Goal: Information Seeking & Learning: Find specific page/section

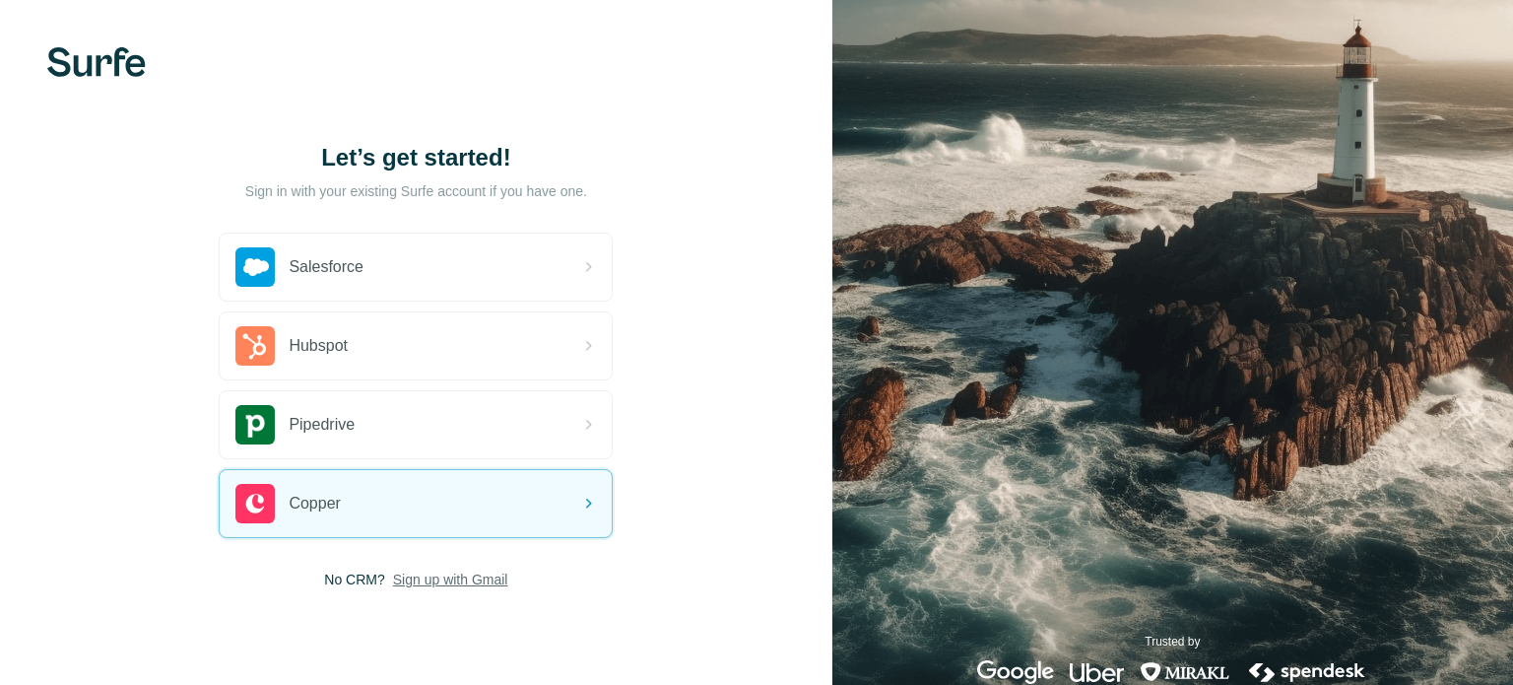
click at [496, 575] on span "Sign up with Gmail" at bounding box center [450, 579] width 115 height 20
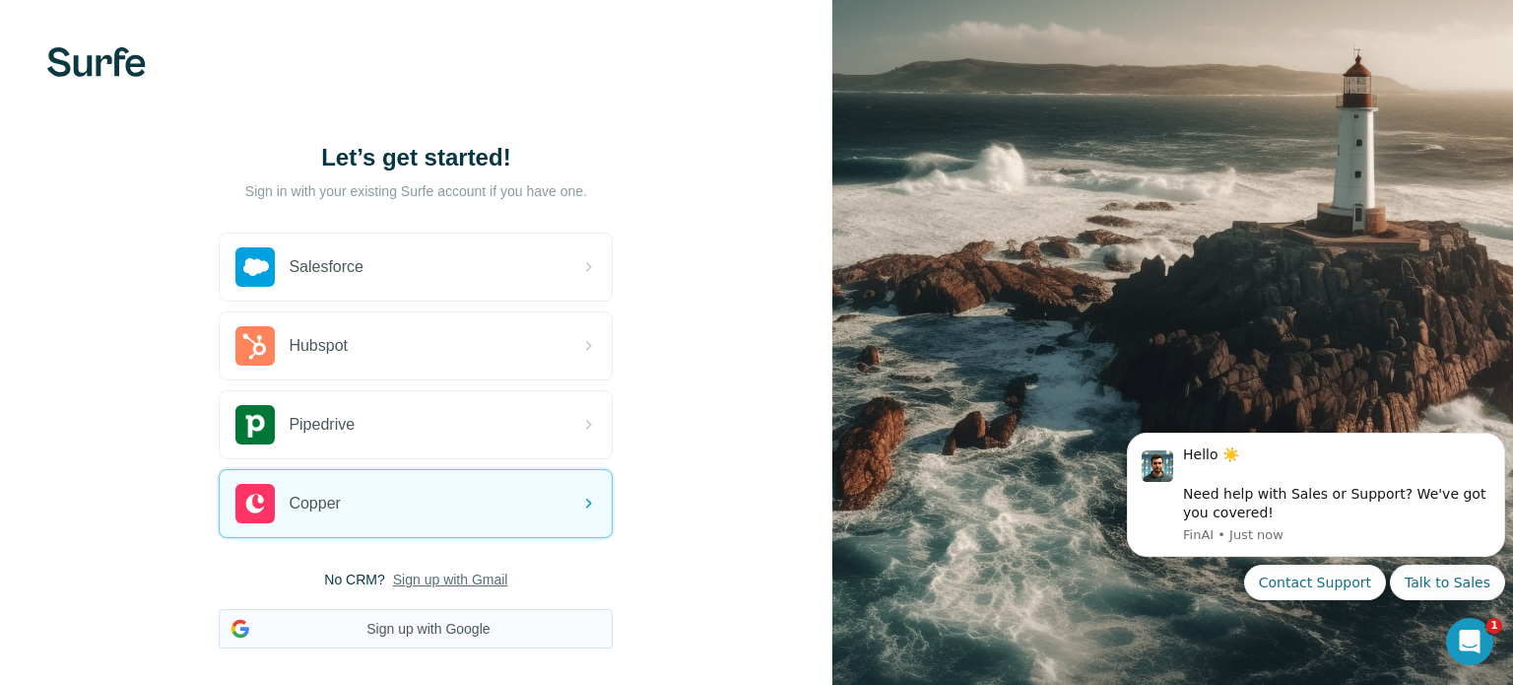
click at [494, 642] on button "Sign up with Google" at bounding box center [416, 628] width 394 height 39
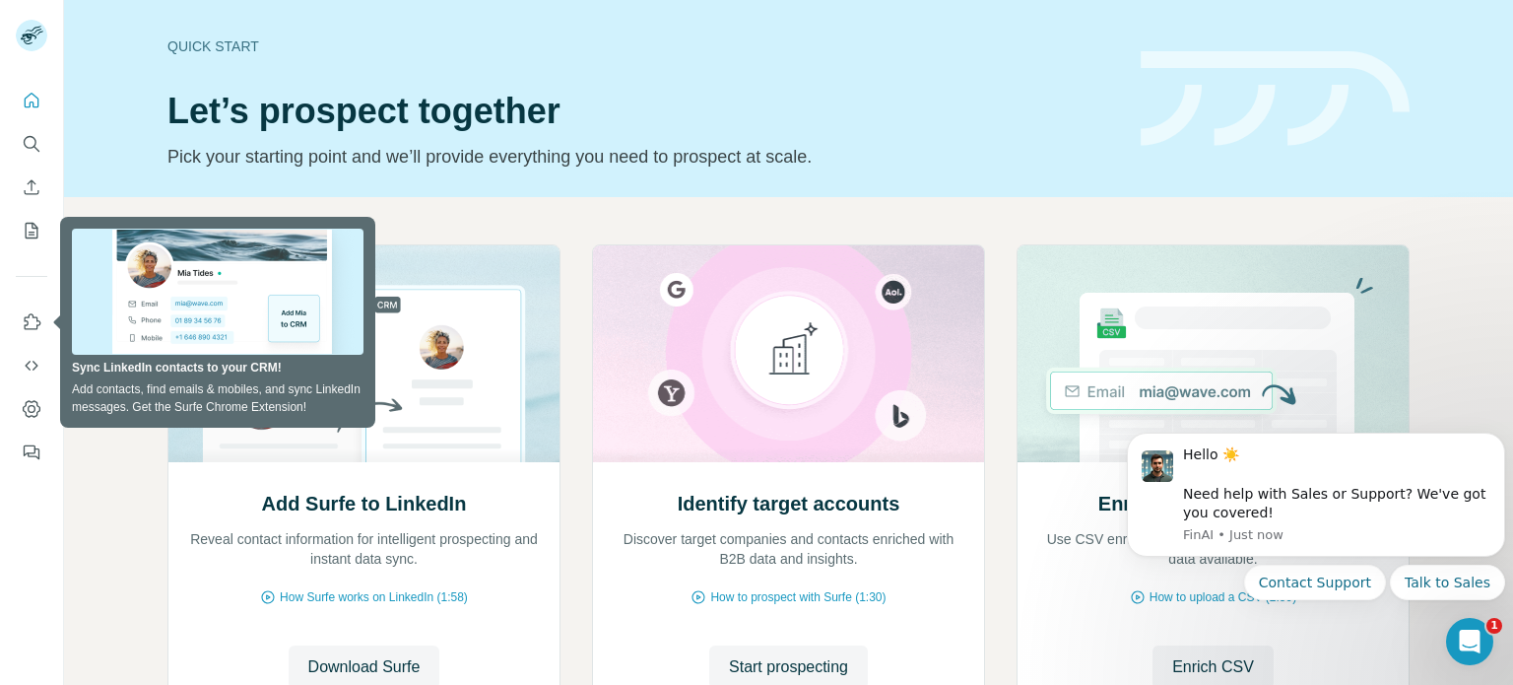
click at [103, 455] on div "Add Surfe to LinkedIn Reveal contact information for intelligent prospecting an…" at bounding box center [788, 524] width 1449 height 654
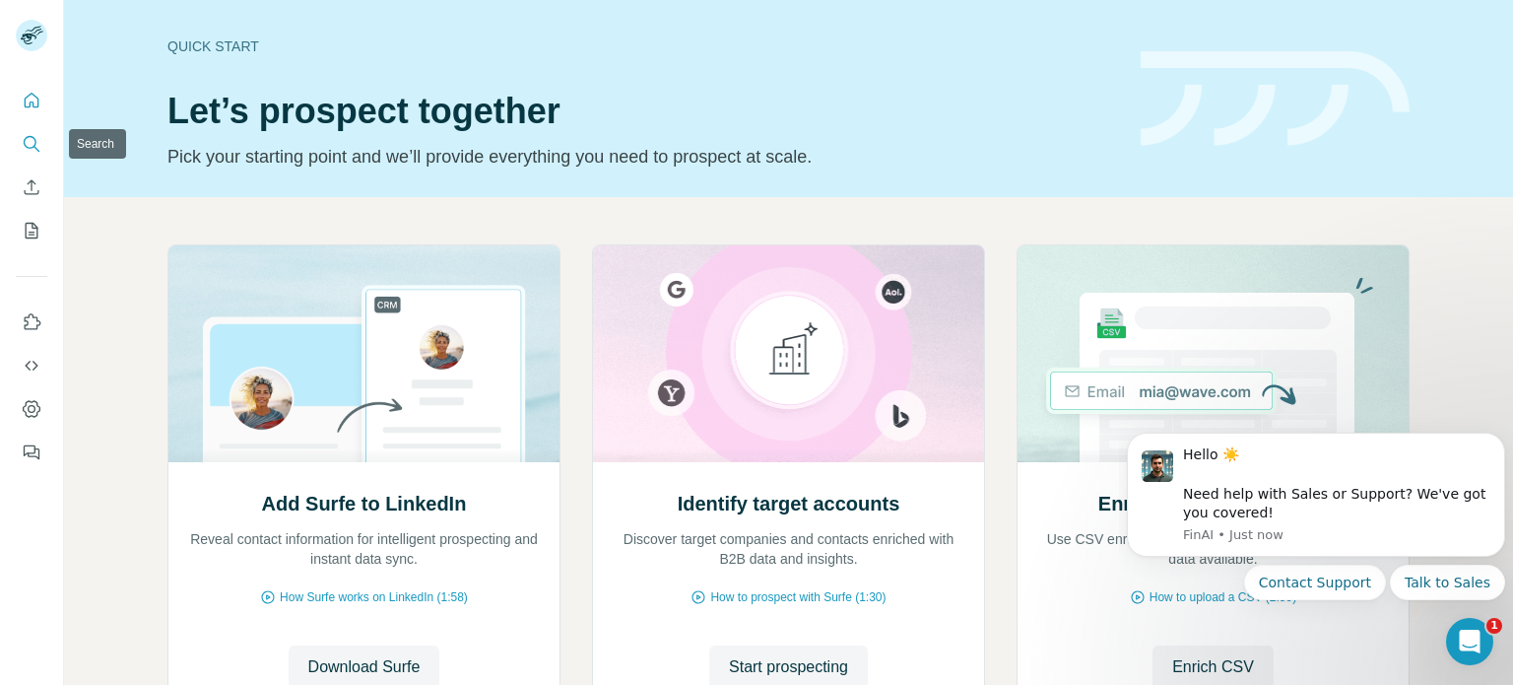
click at [40, 152] on icon "Search" at bounding box center [32, 144] width 20 height 20
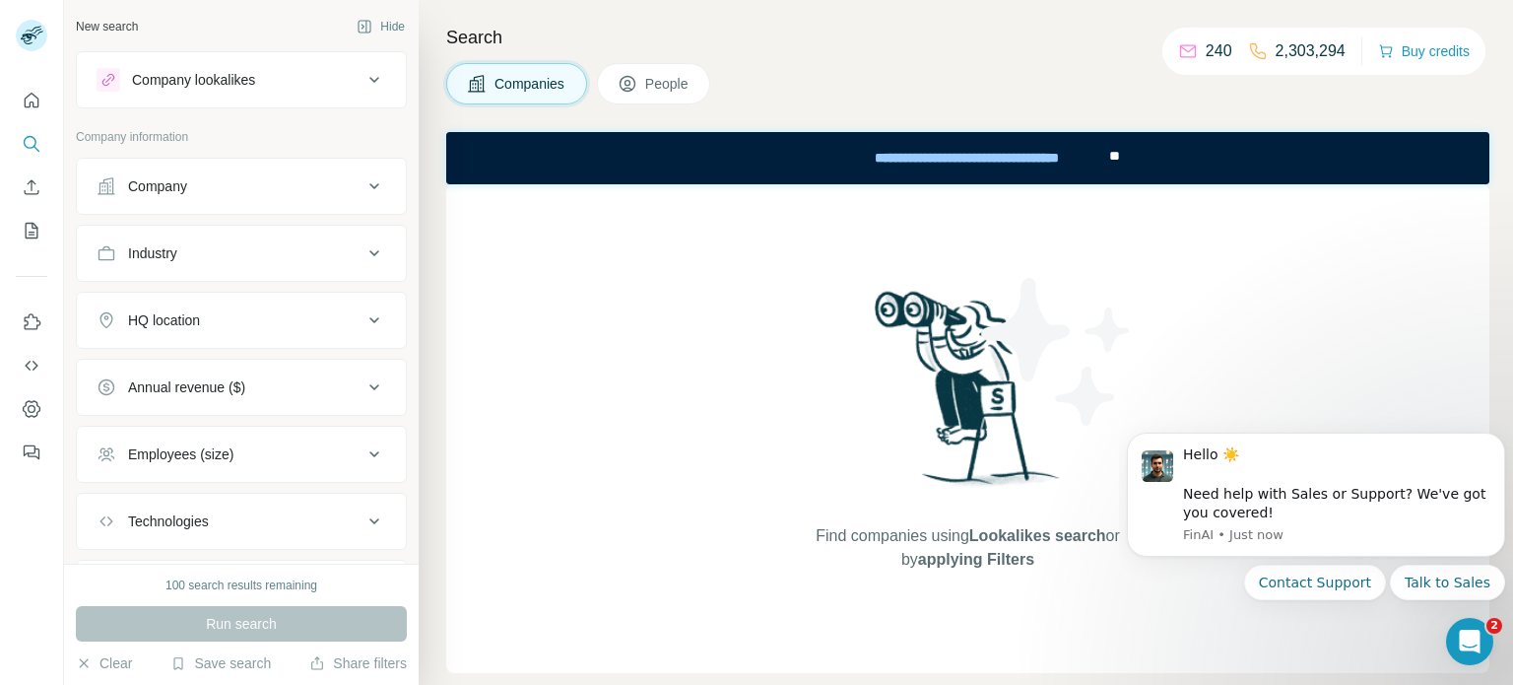
click at [203, 191] on div "Company" at bounding box center [230, 186] width 266 height 20
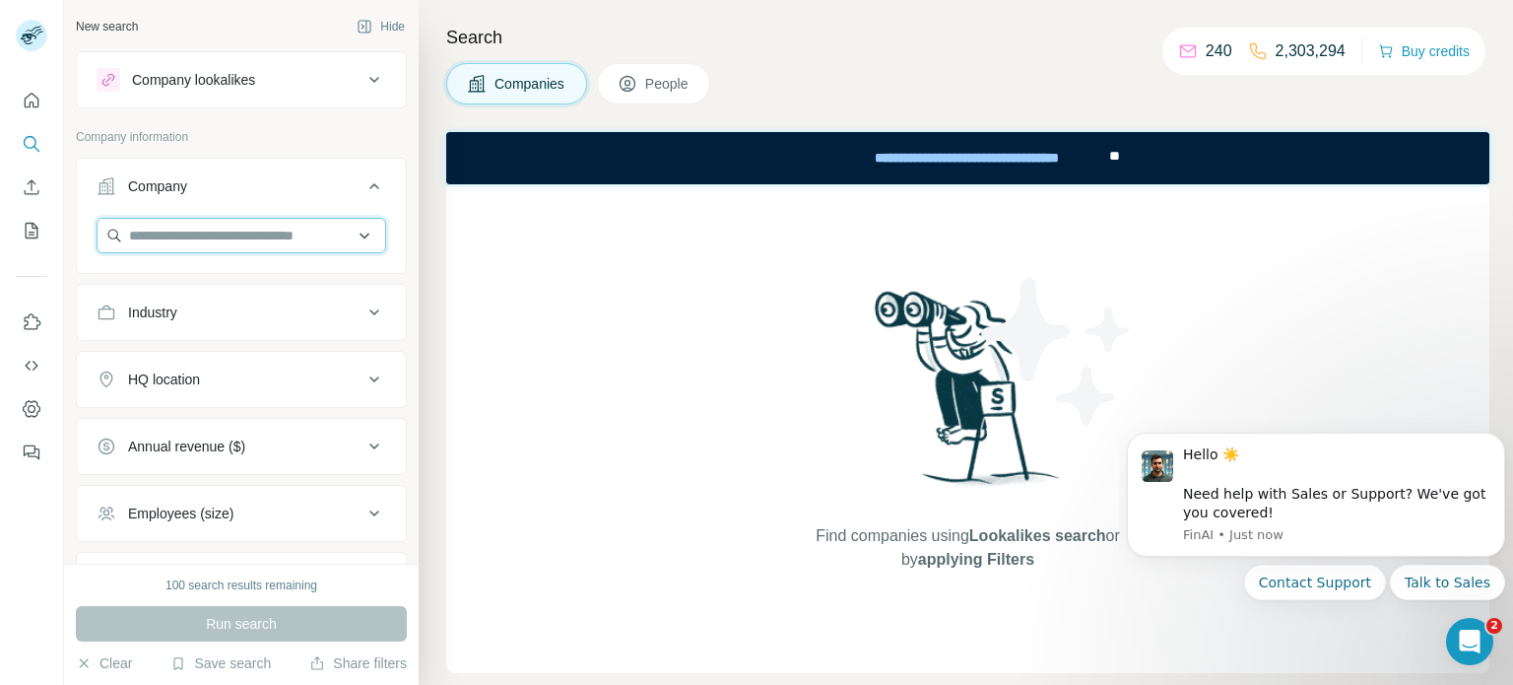
click at [213, 235] on input "text" at bounding box center [242, 235] width 290 height 35
type input "***"
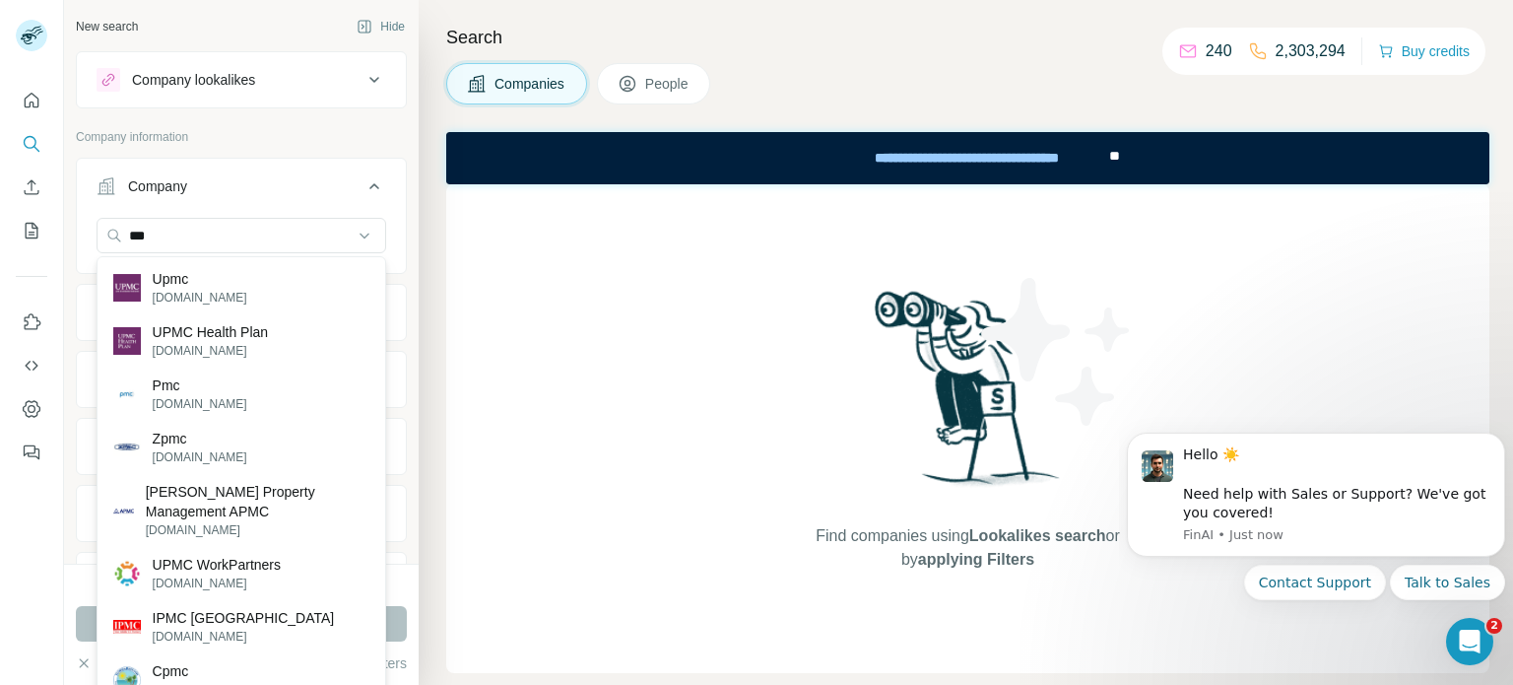
click at [436, 457] on div "Search Companies People Find companies using Lookalikes search or by applying F…" at bounding box center [966, 342] width 1094 height 685
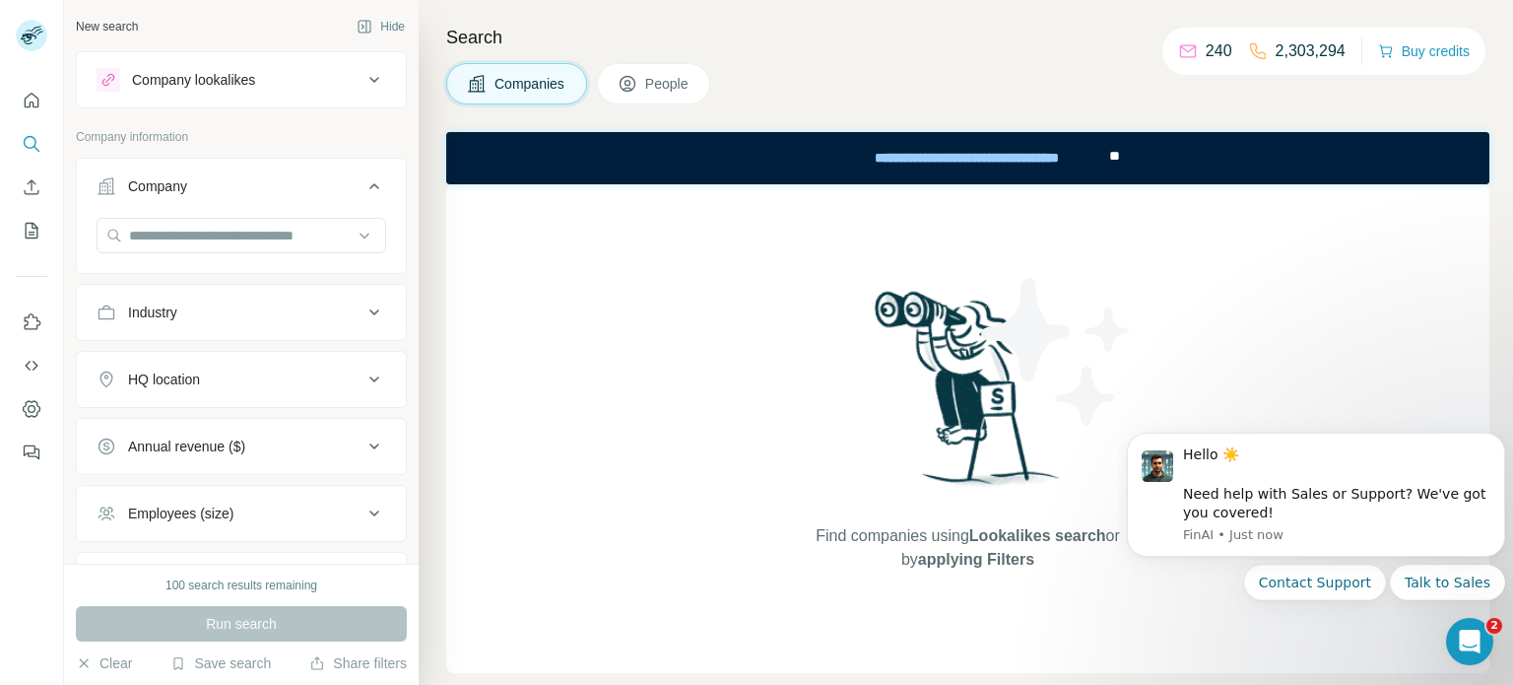
click at [281, 365] on button "HQ location" at bounding box center [241, 379] width 329 height 47
click at [253, 418] on input "text" at bounding box center [242, 428] width 290 height 35
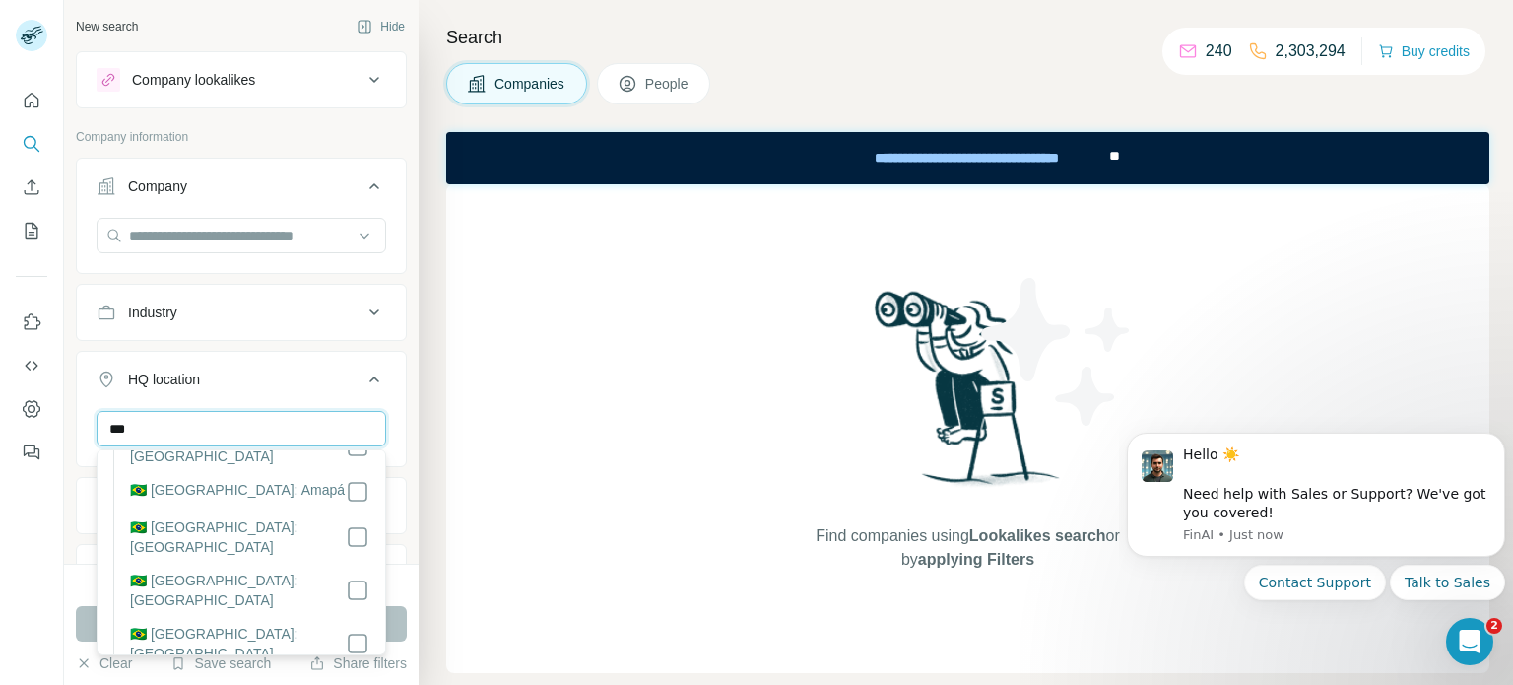
scroll to position [629, 0]
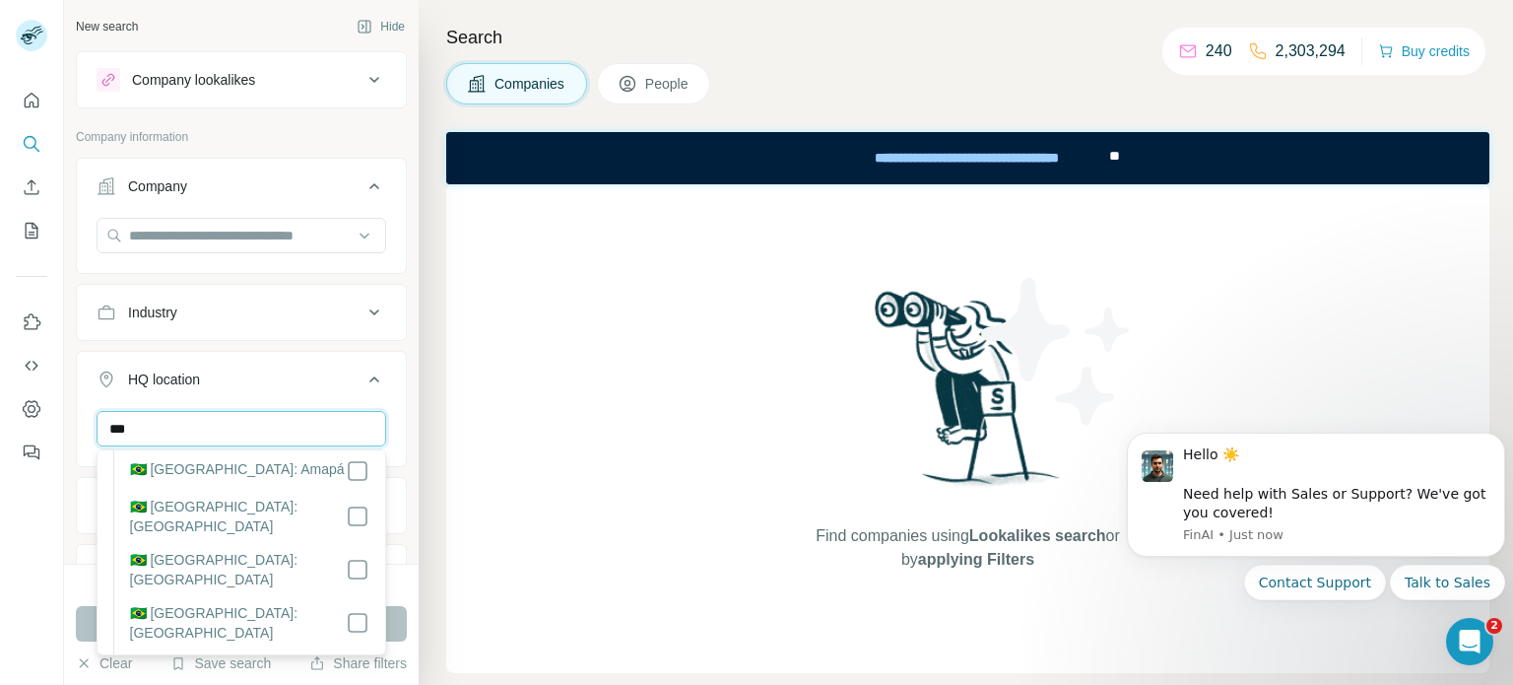
type input "***"
click at [490, 538] on div "Find companies using Lookalikes search or by applying Filters" at bounding box center [967, 428] width 1043 height 489
click at [401, 623] on button "Run search" at bounding box center [241, 623] width 331 height 35
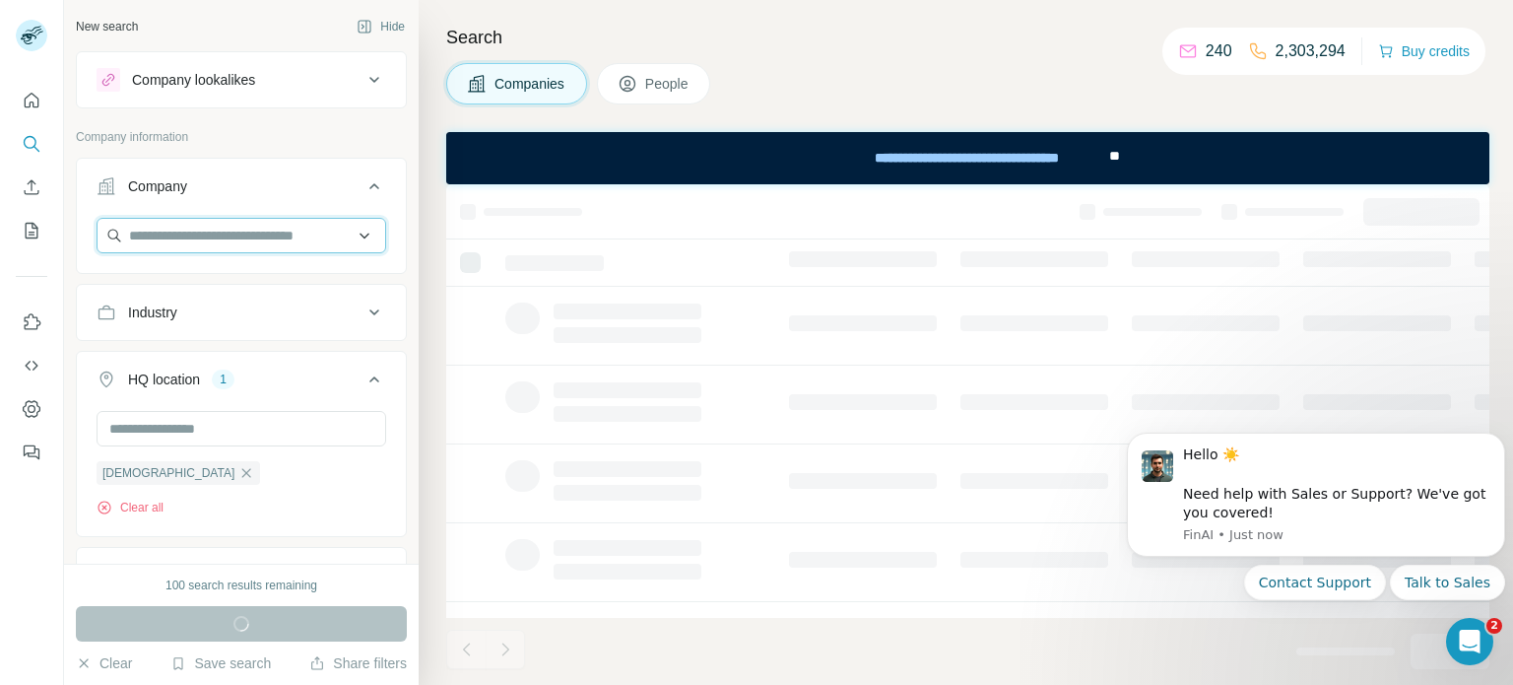
click at [215, 225] on input "text" at bounding box center [242, 235] width 290 height 35
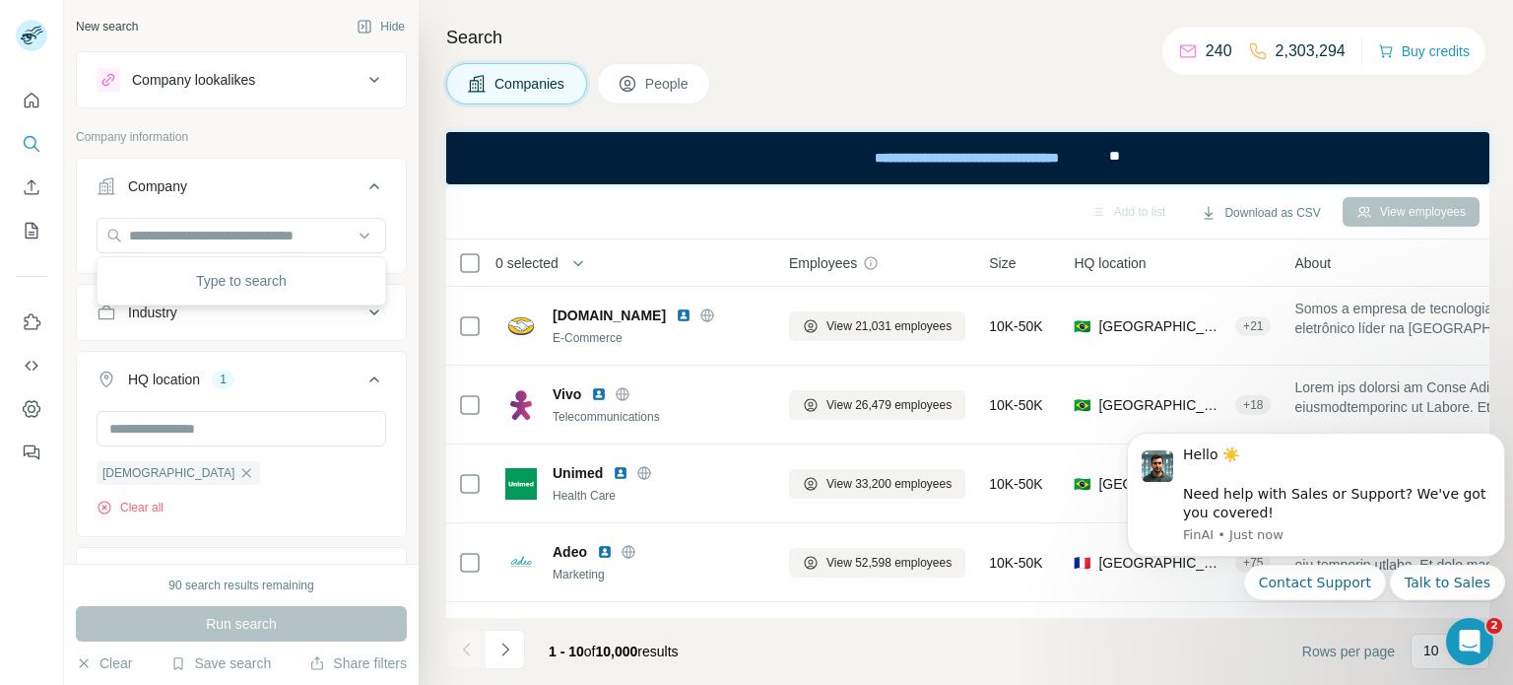
click at [621, 89] on icon at bounding box center [628, 84] width 20 height 20
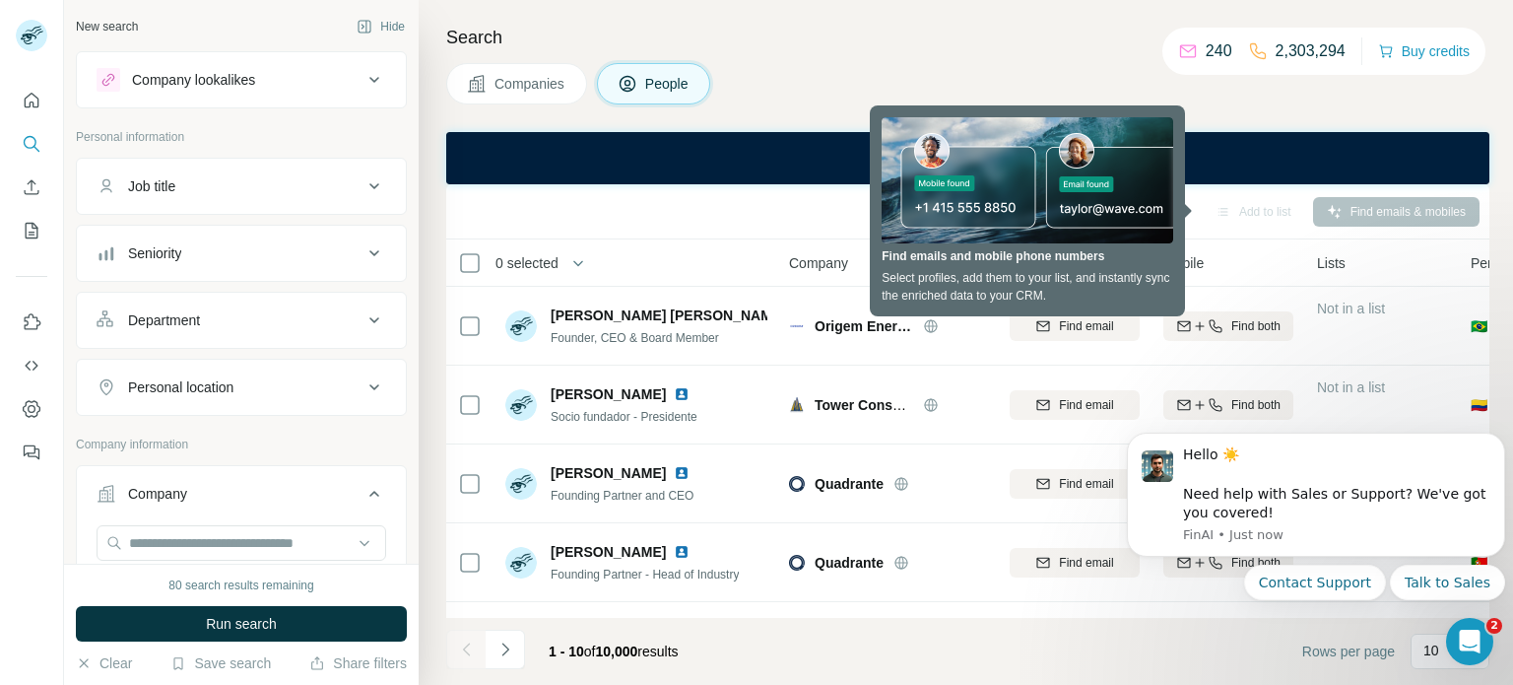
click at [493, 87] on button "Companies" at bounding box center [516, 83] width 141 height 41
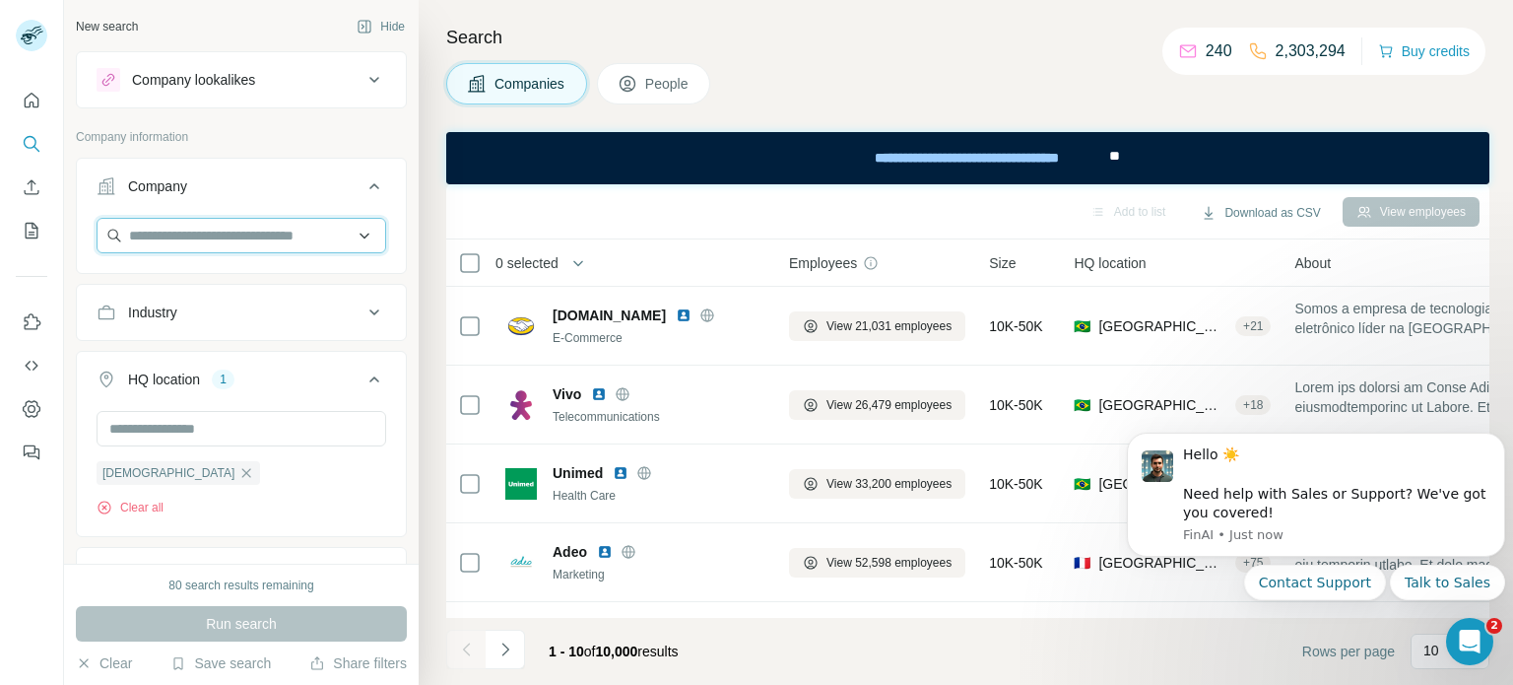
click at [212, 229] on input "text" at bounding box center [242, 235] width 290 height 35
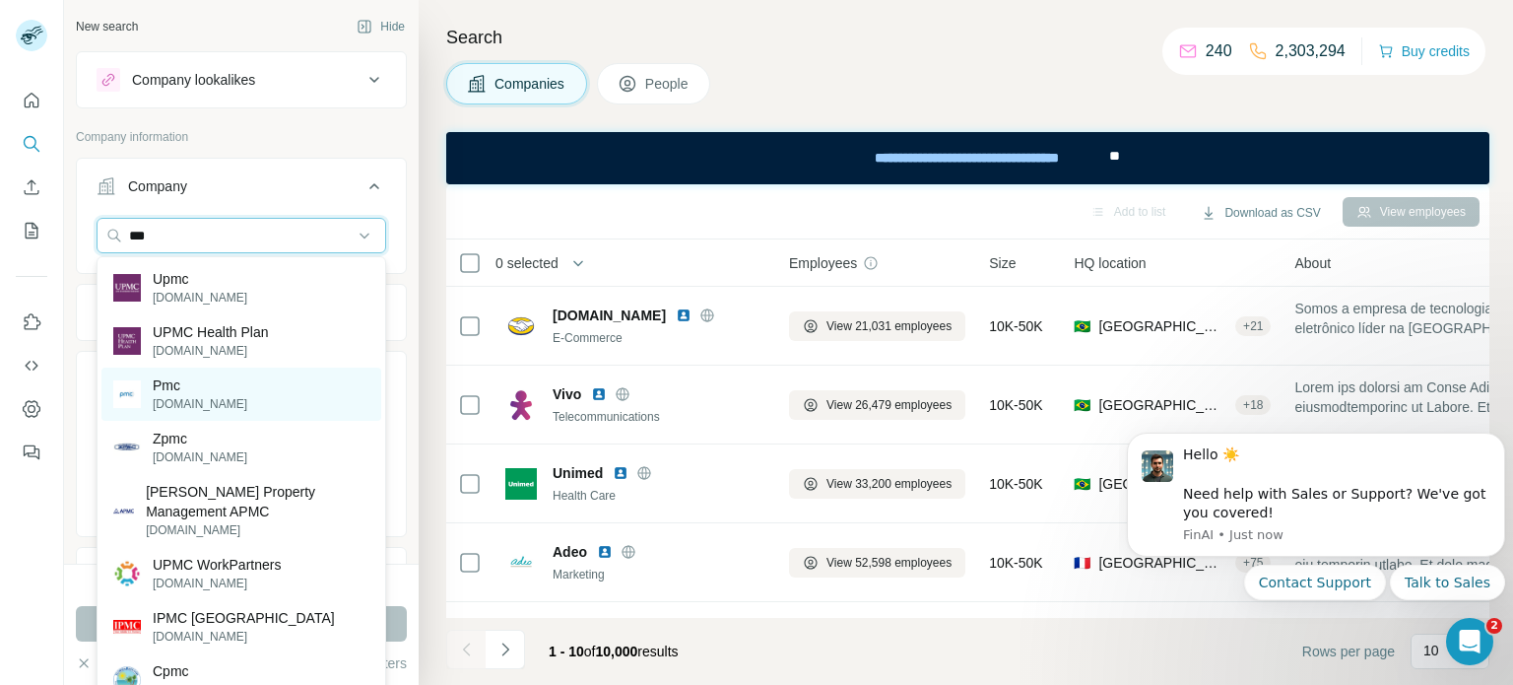
type input "***"
click at [274, 400] on div "Pmc pmccommerce.com" at bounding box center [241, 393] width 280 height 53
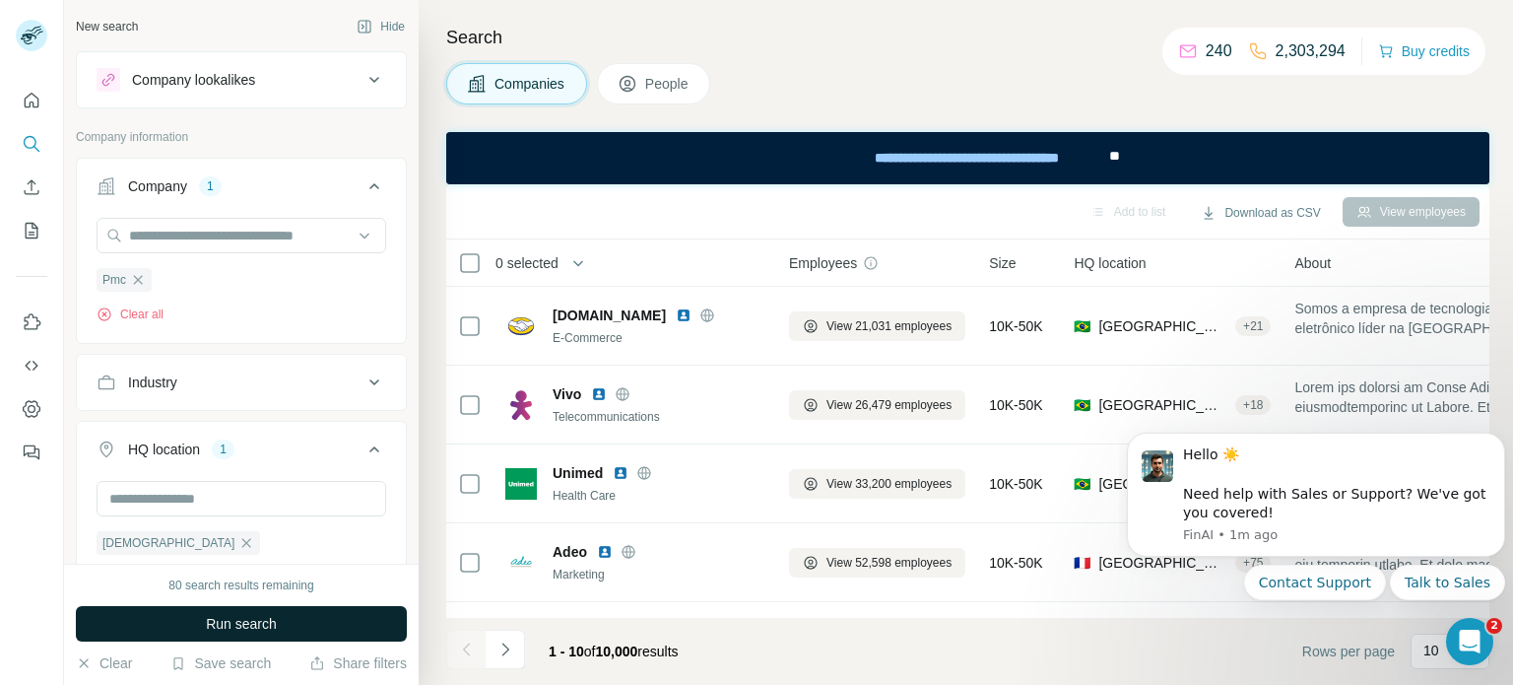
click at [347, 626] on button "Run search" at bounding box center [241, 623] width 331 height 35
